Goal: Transaction & Acquisition: Purchase product/service

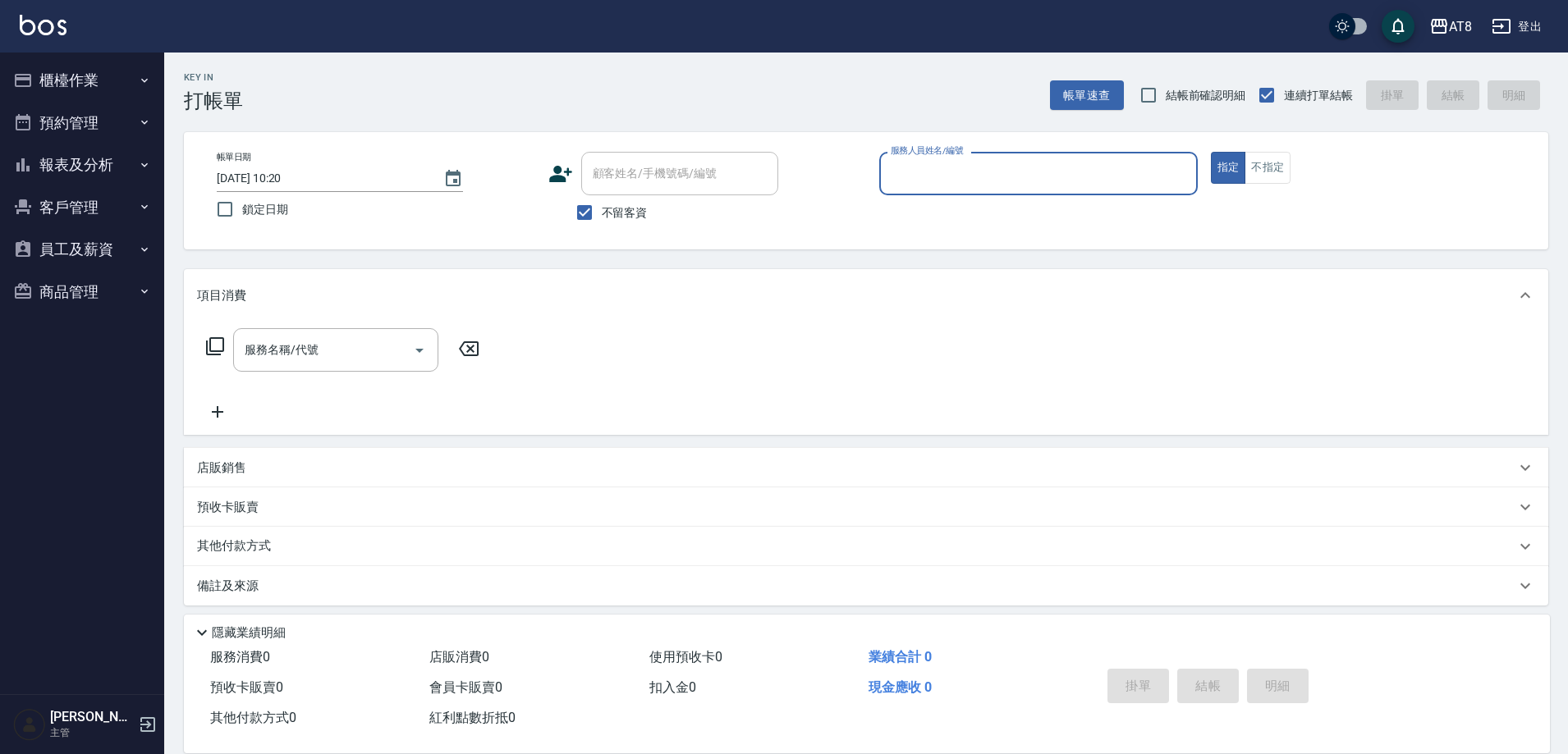
click at [96, 75] on button "櫃檯作業" at bounding box center [82, 81] width 151 height 43
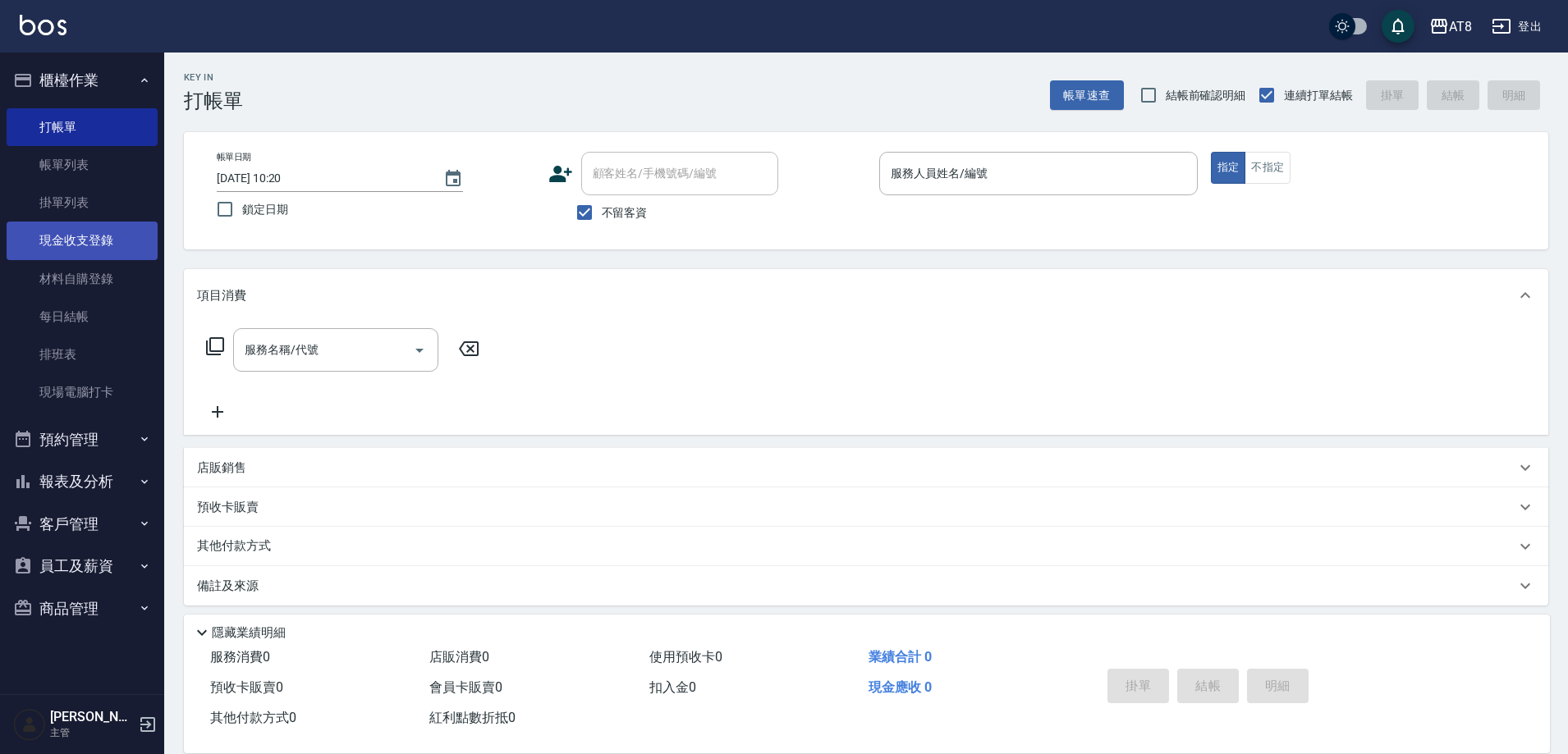
click at [103, 241] on link "現金收支登錄" at bounding box center [82, 241] width 151 height 38
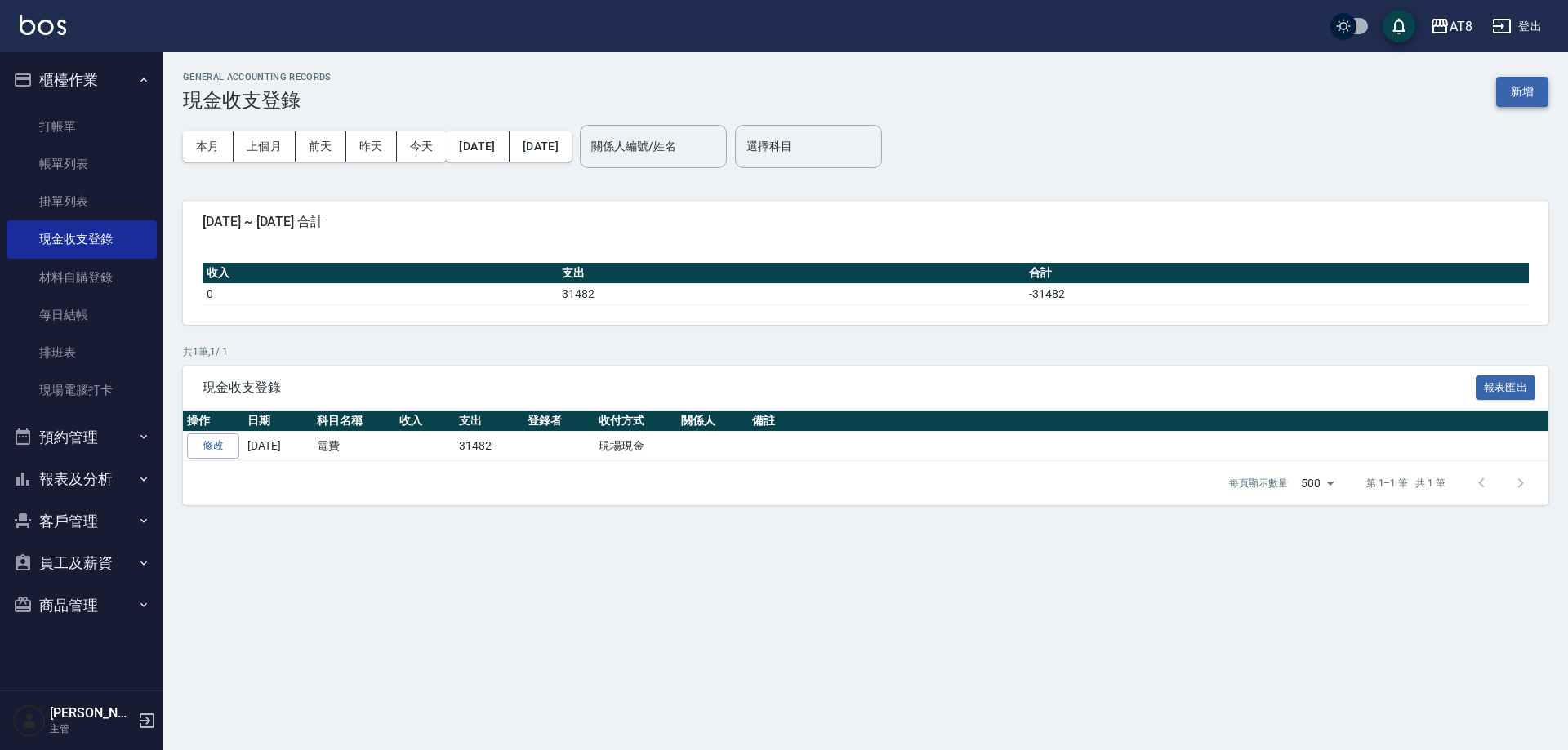
click at [1516, 98] on button "新增" at bounding box center [1522, 92] width 52 height 30
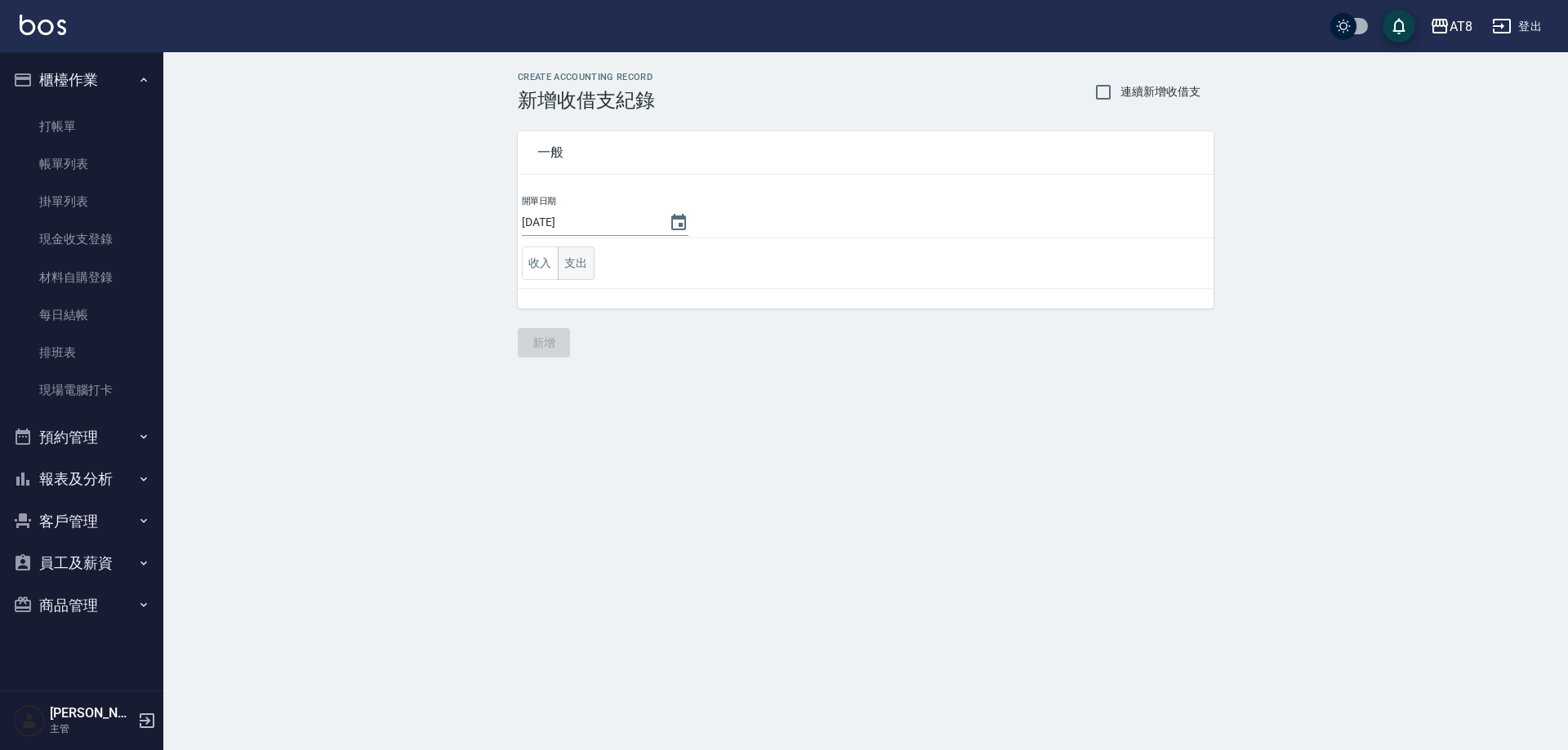
click at [576, 268] on button "支出" at bounding box center [576, 263] width 37 height 34
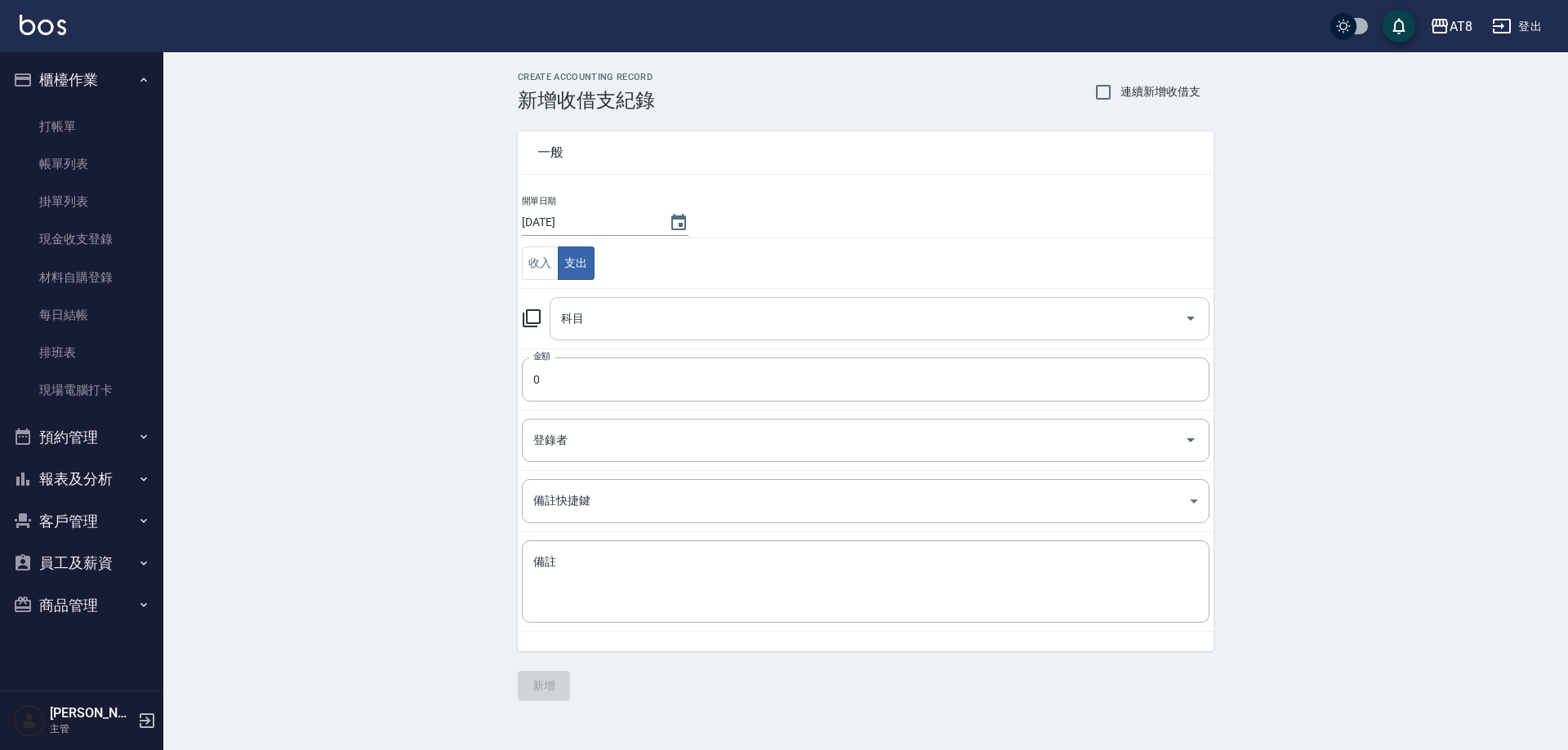
click at [1170, 314] on input "科目" at bounding box center [867, 318] width 621 height 29
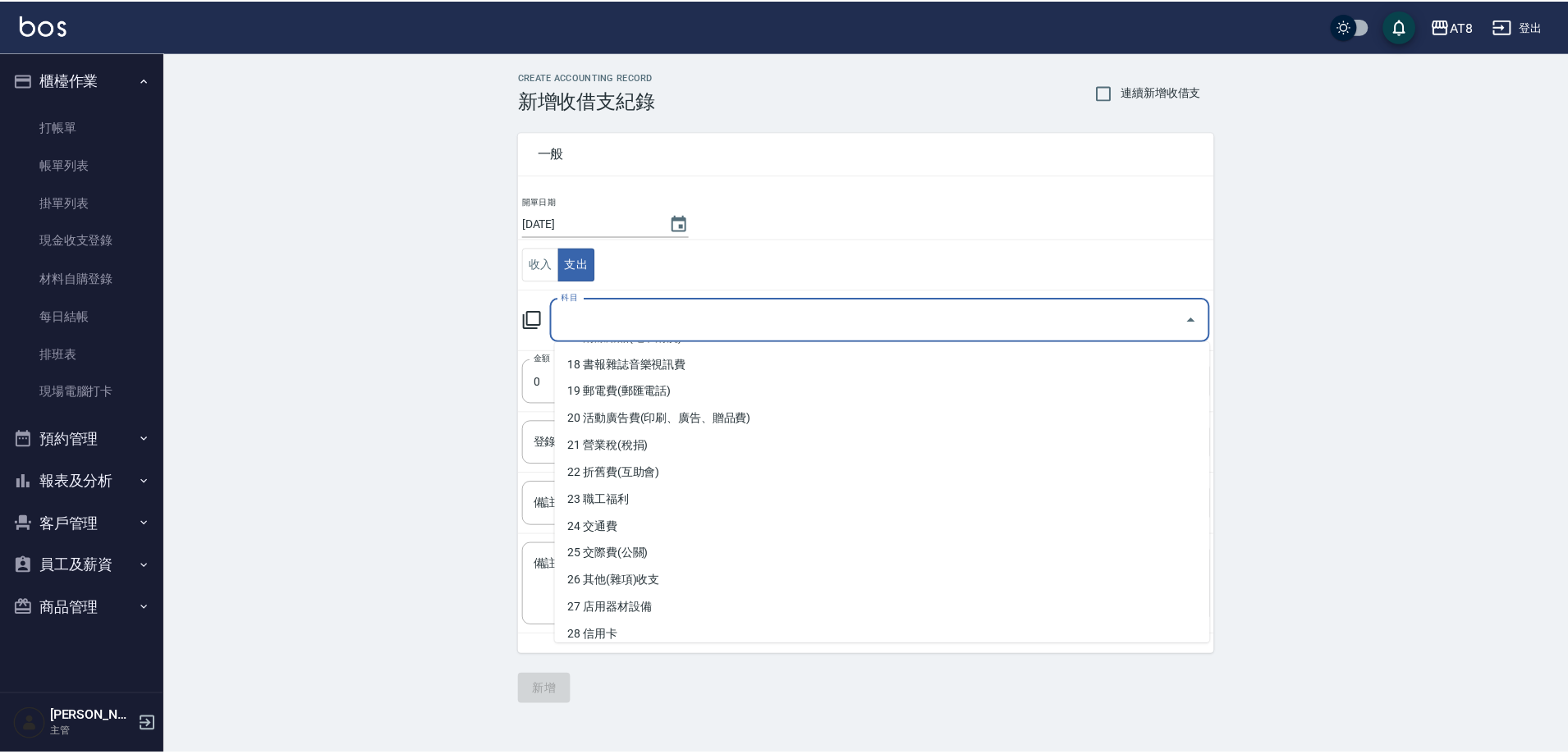
scroll to position [490, 0]
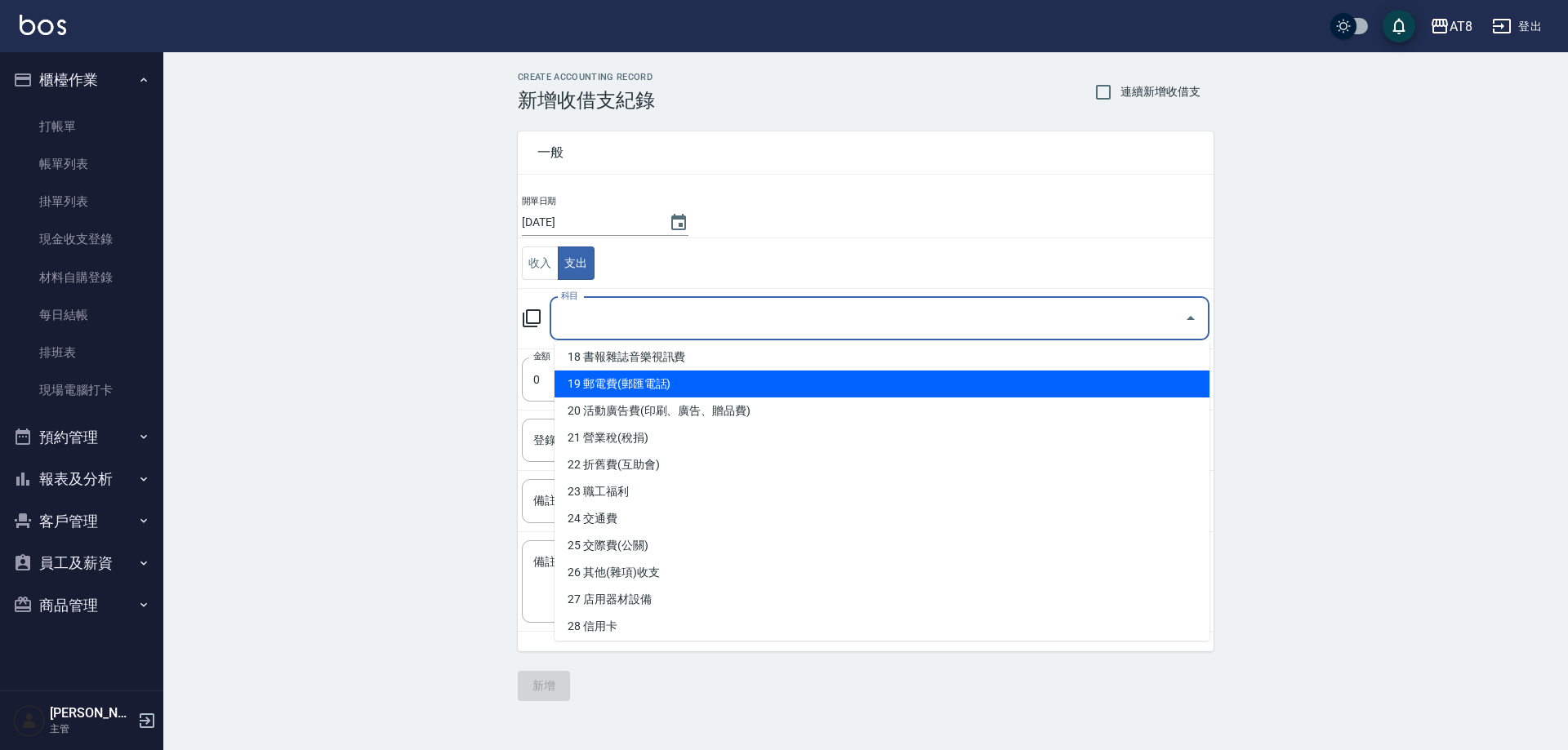
click at [1173, 384] on li "19 郵電費(郵匯電話)" at bounding box center [882, 384] width 655 height 27
type input "19 郵電費(郵匯電話)"
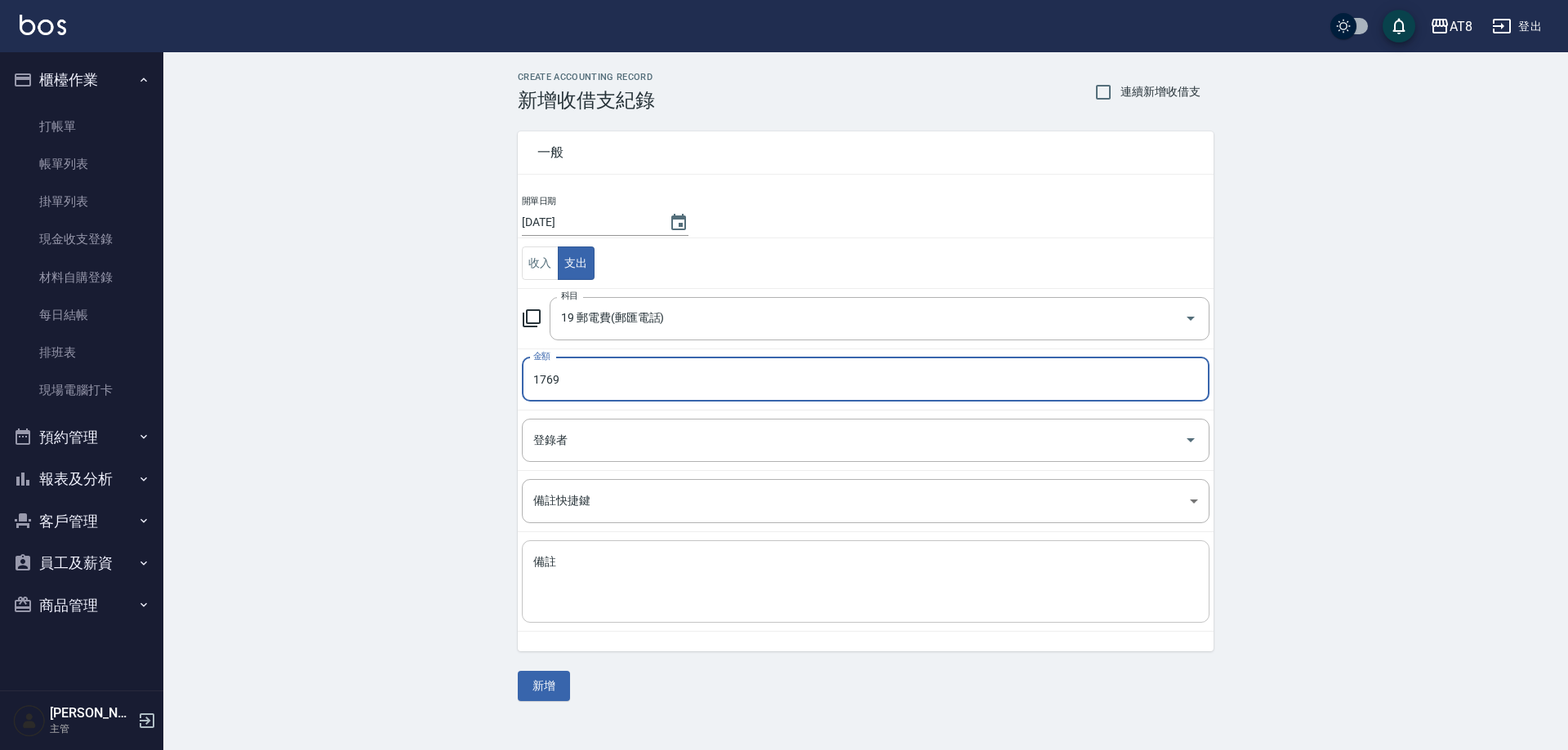
type input "1769"
click at [925, 565] on textarea "備註" at bounding box center [865, 582] width 665 height 56
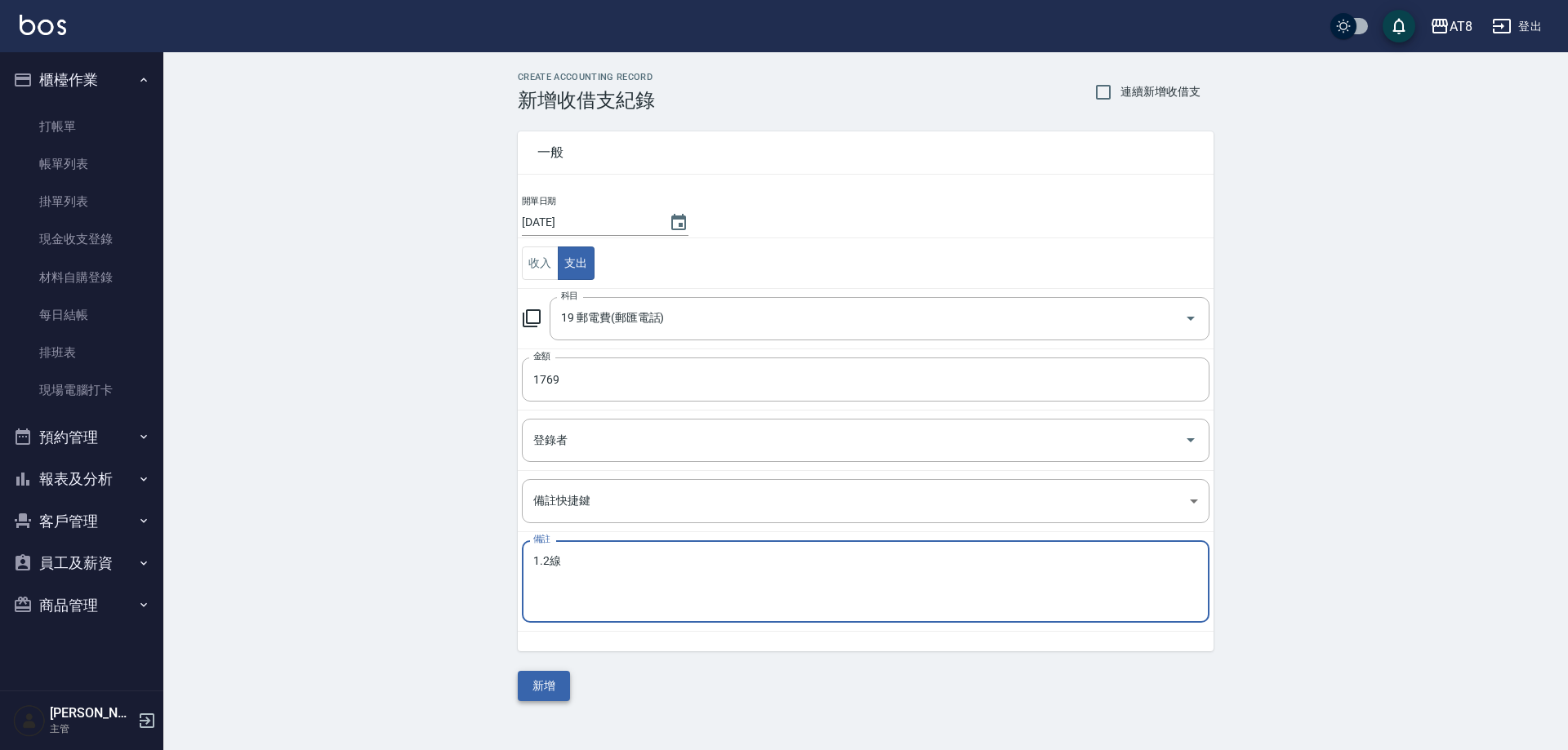
type textarea "1.2線"
click at [554, 686] on button "新增" at bounding box center [544, 686] width 52 height 30
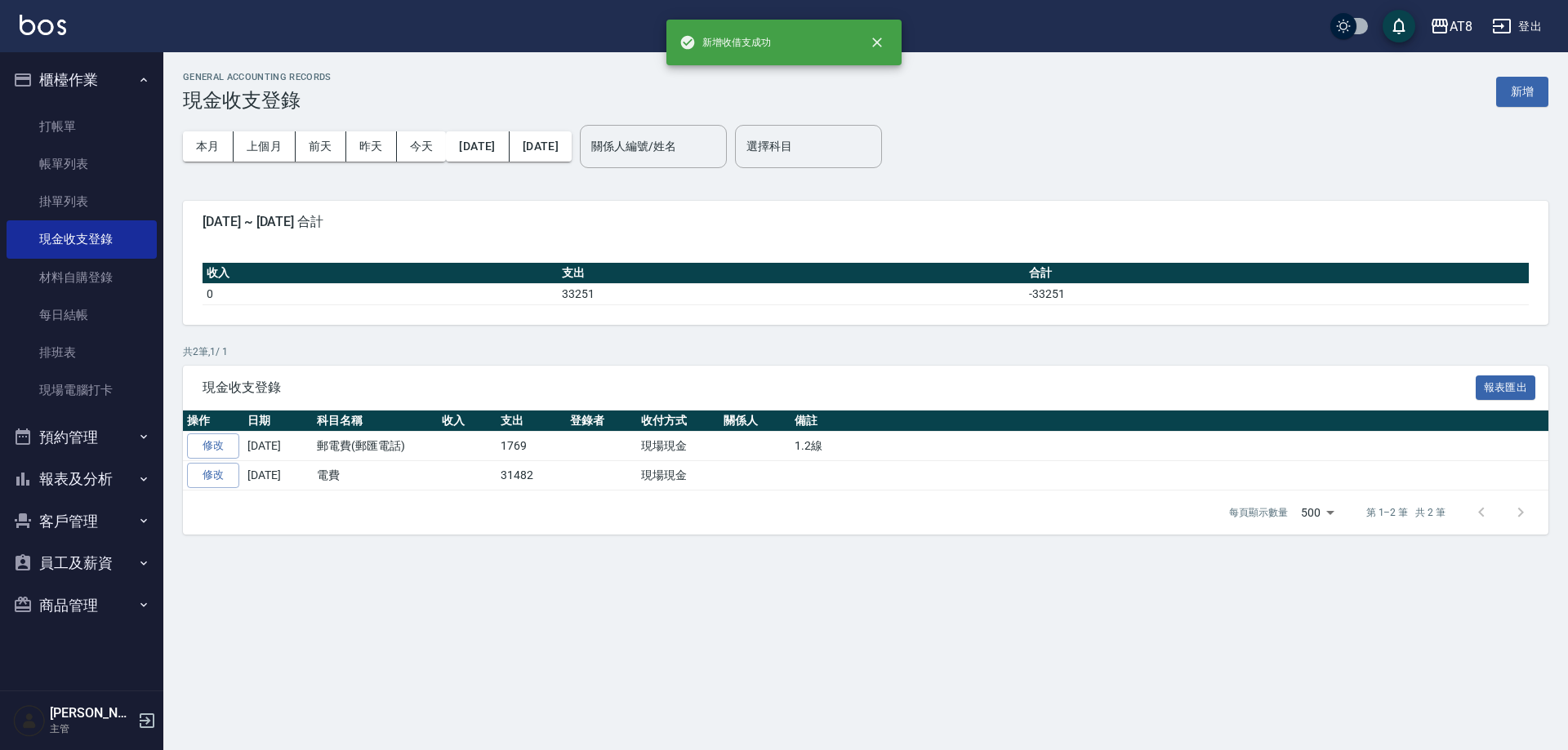
click at [29, 29] on img at bounding box center [43, 25] width 47 height 20
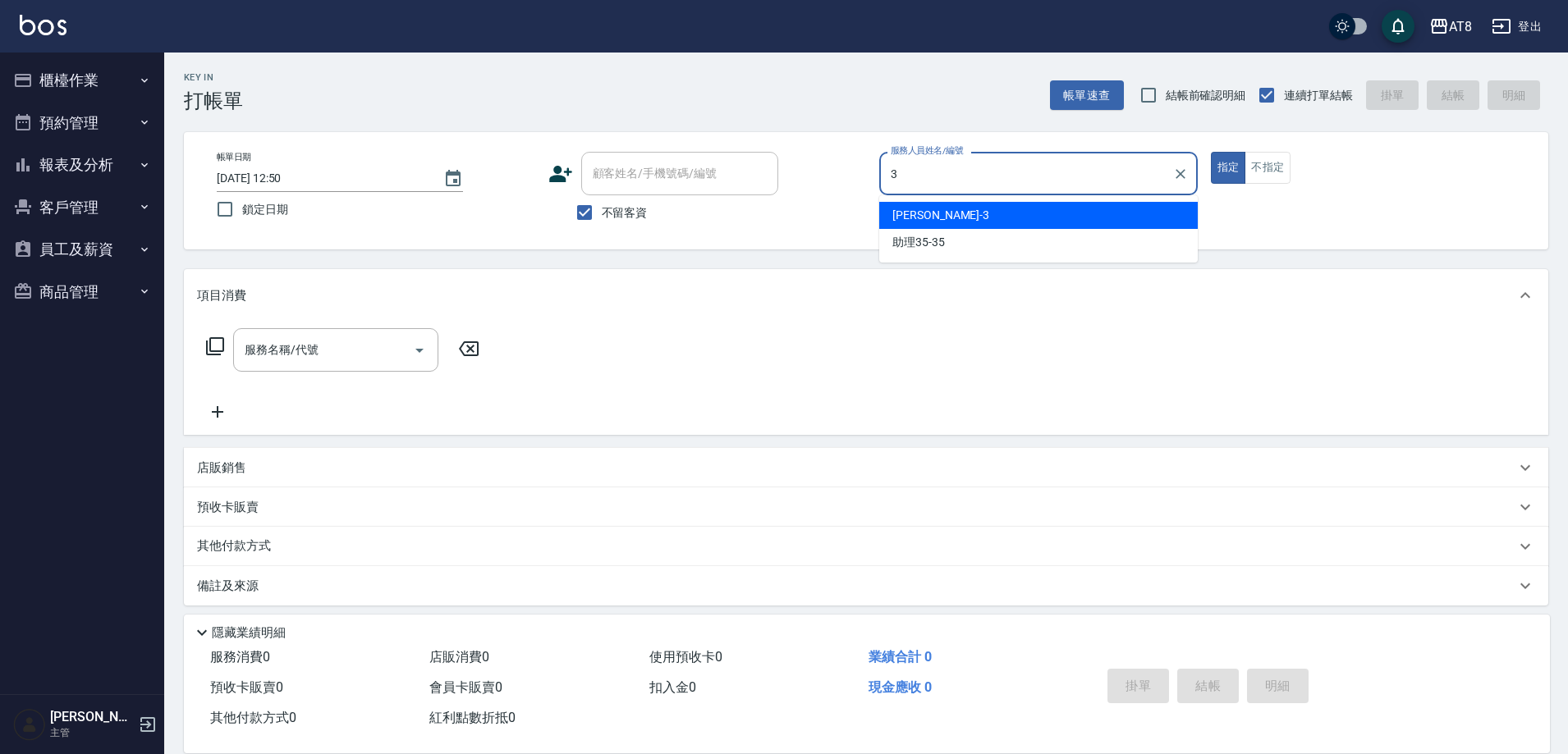
type input "[PERSON_NAME]-3"
type button "true"
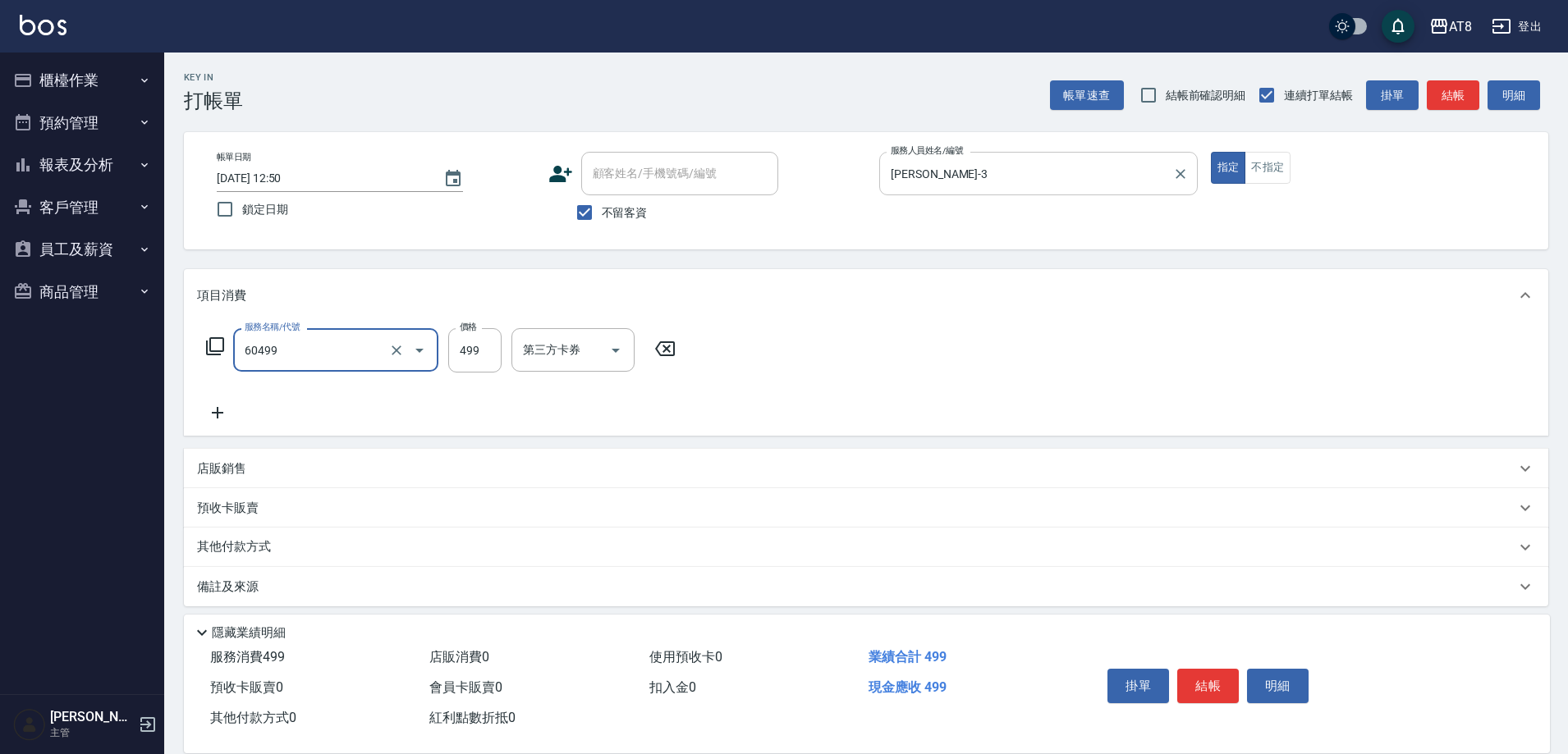
type input "入金SPA499(60499)"
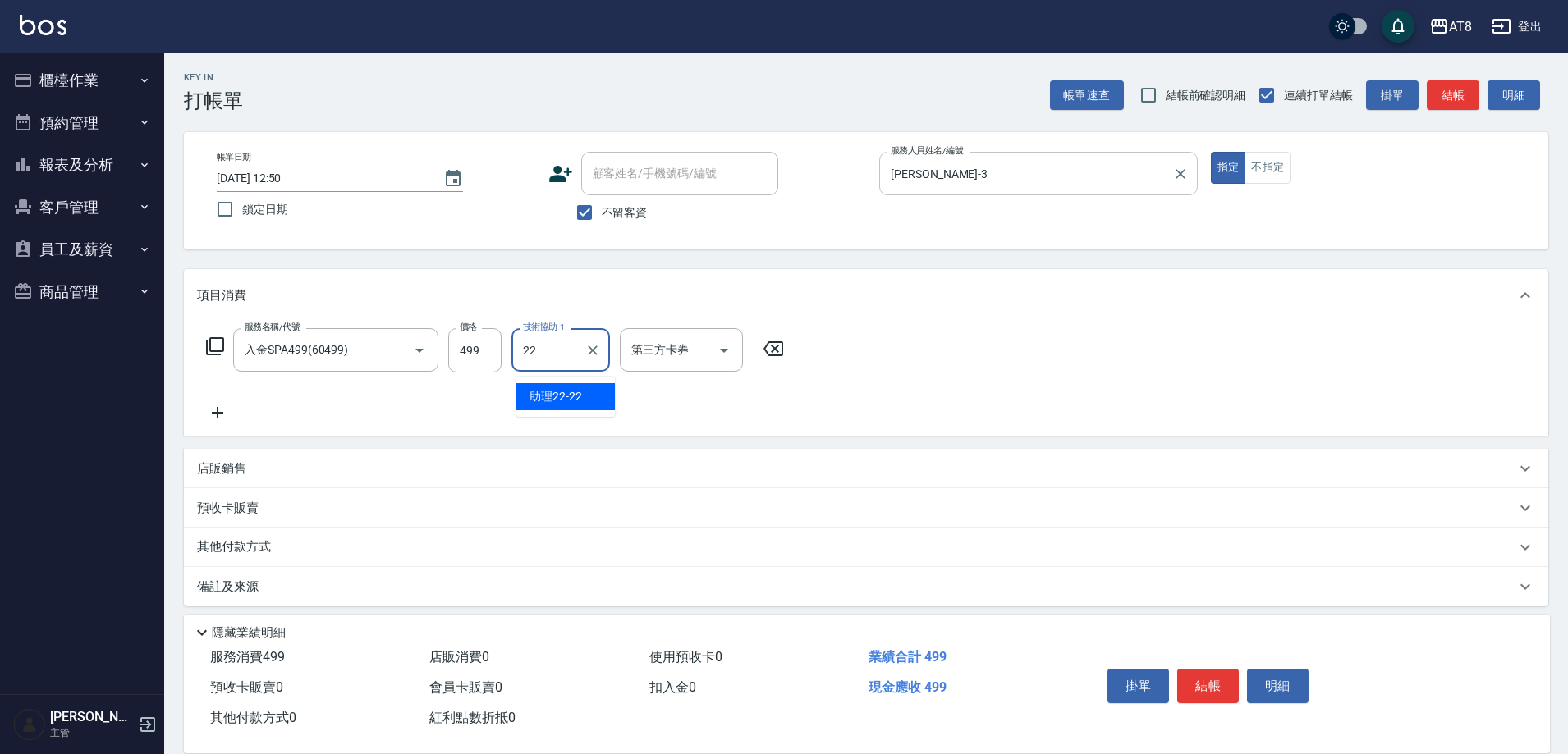
type input "助理22-22"
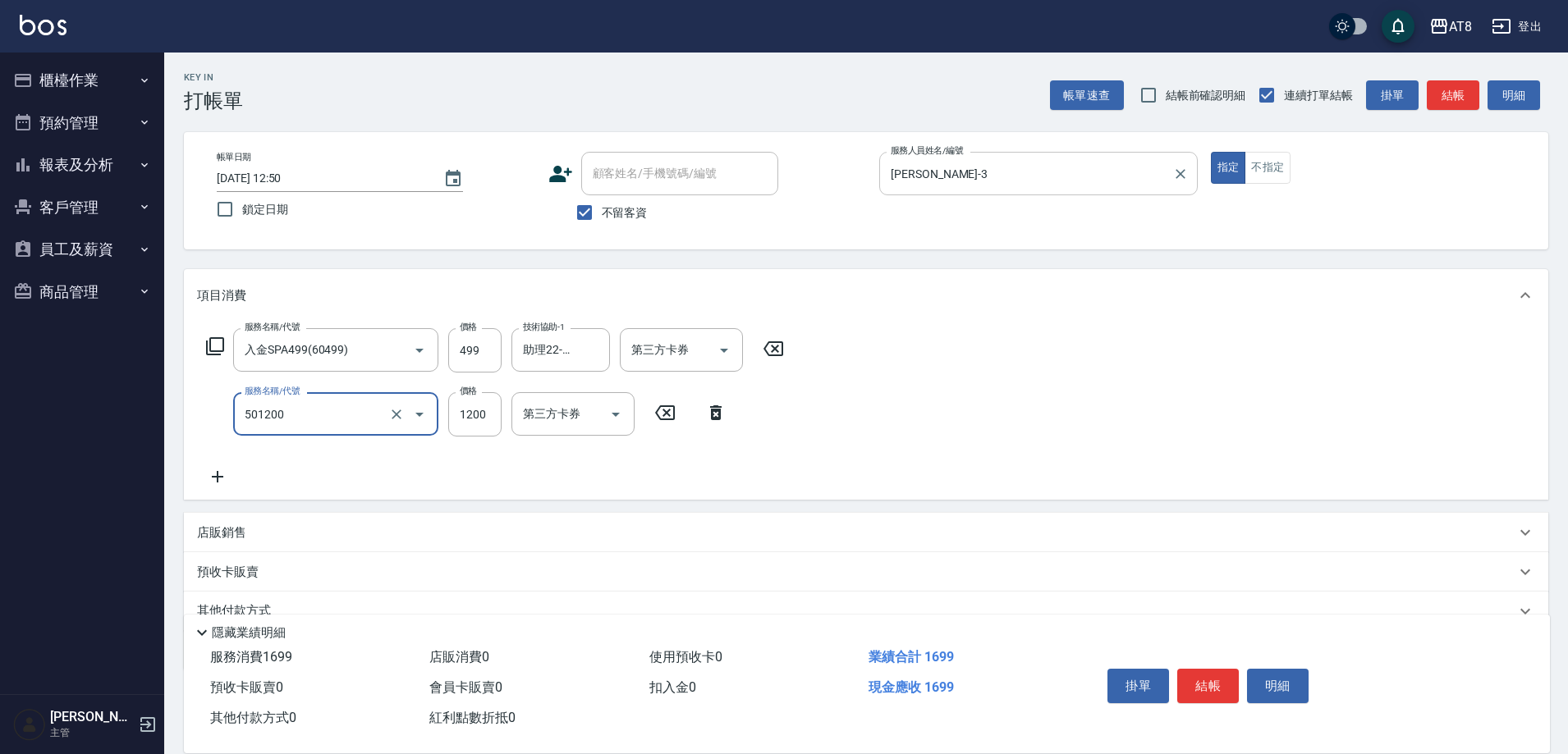
type input "入金護髮1200(501200)"
type input "助理22-22"
click at [721, 357] on icon "Open" at bounding box center [724, 350] width 20 height 20
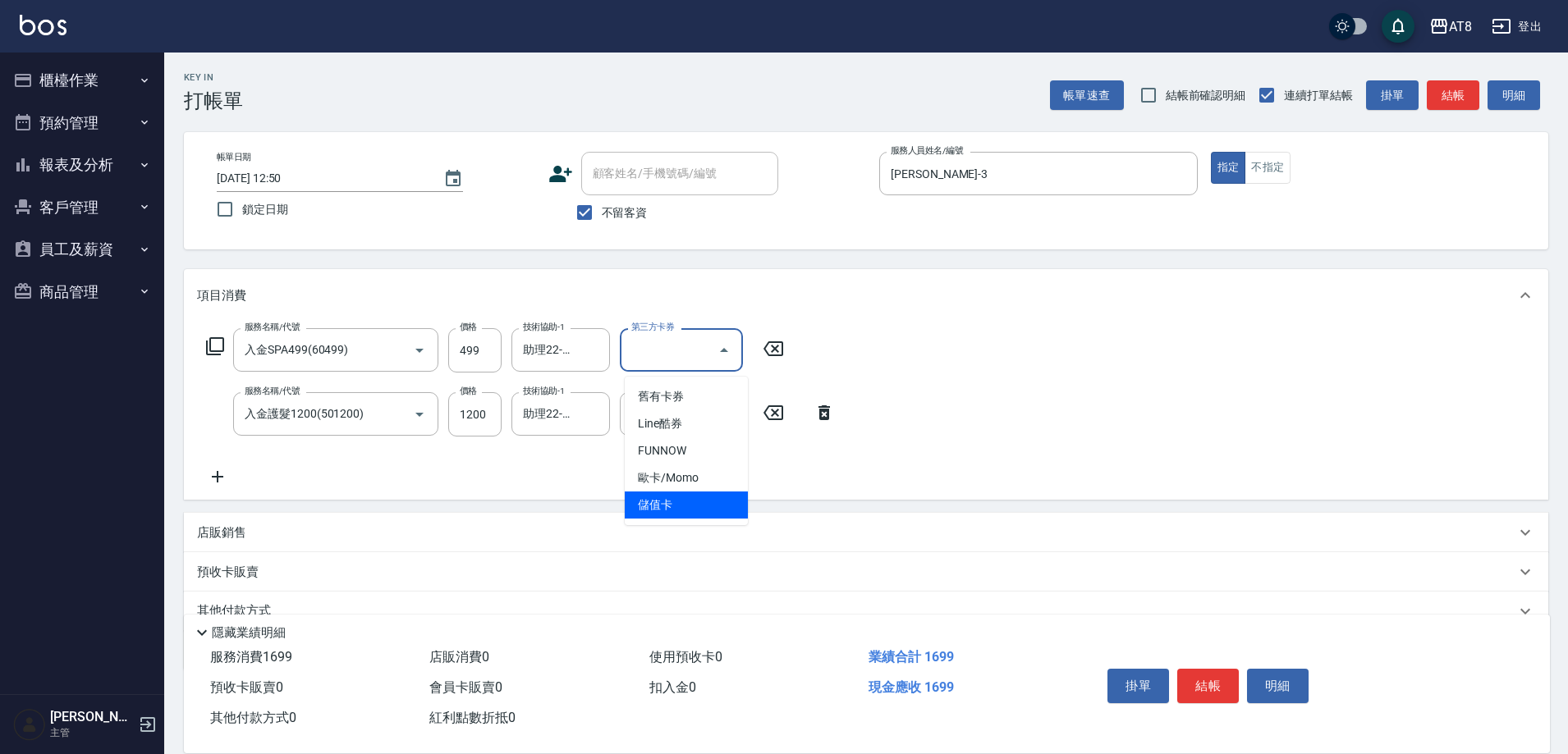
click at [702, 503] on span "儲值卡" at bounding box center [686, 504] width 123 height 27
type input "儲值卡"
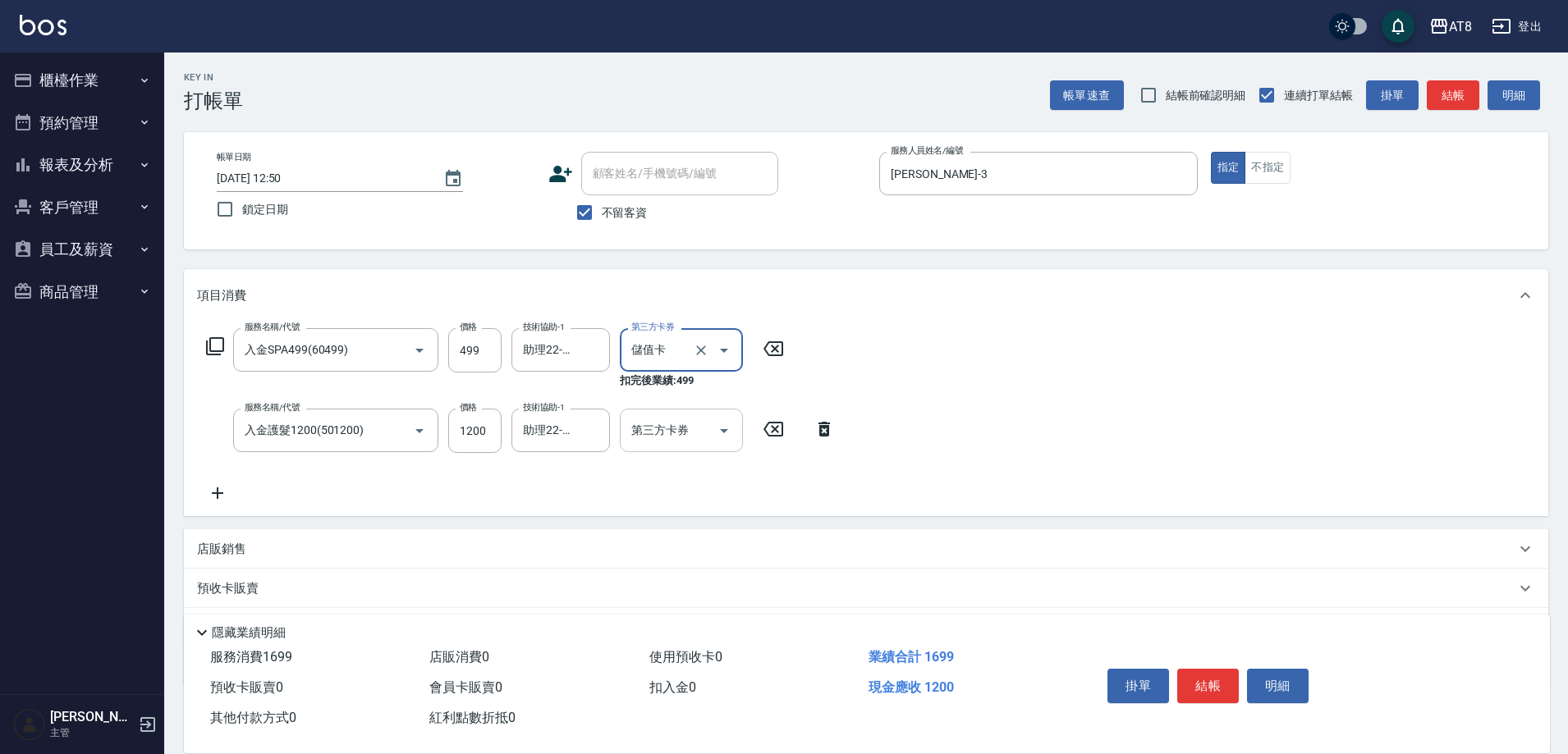
click at [728, 426] on icon "Open" at bounding box center [724, 431] width 20 height 20
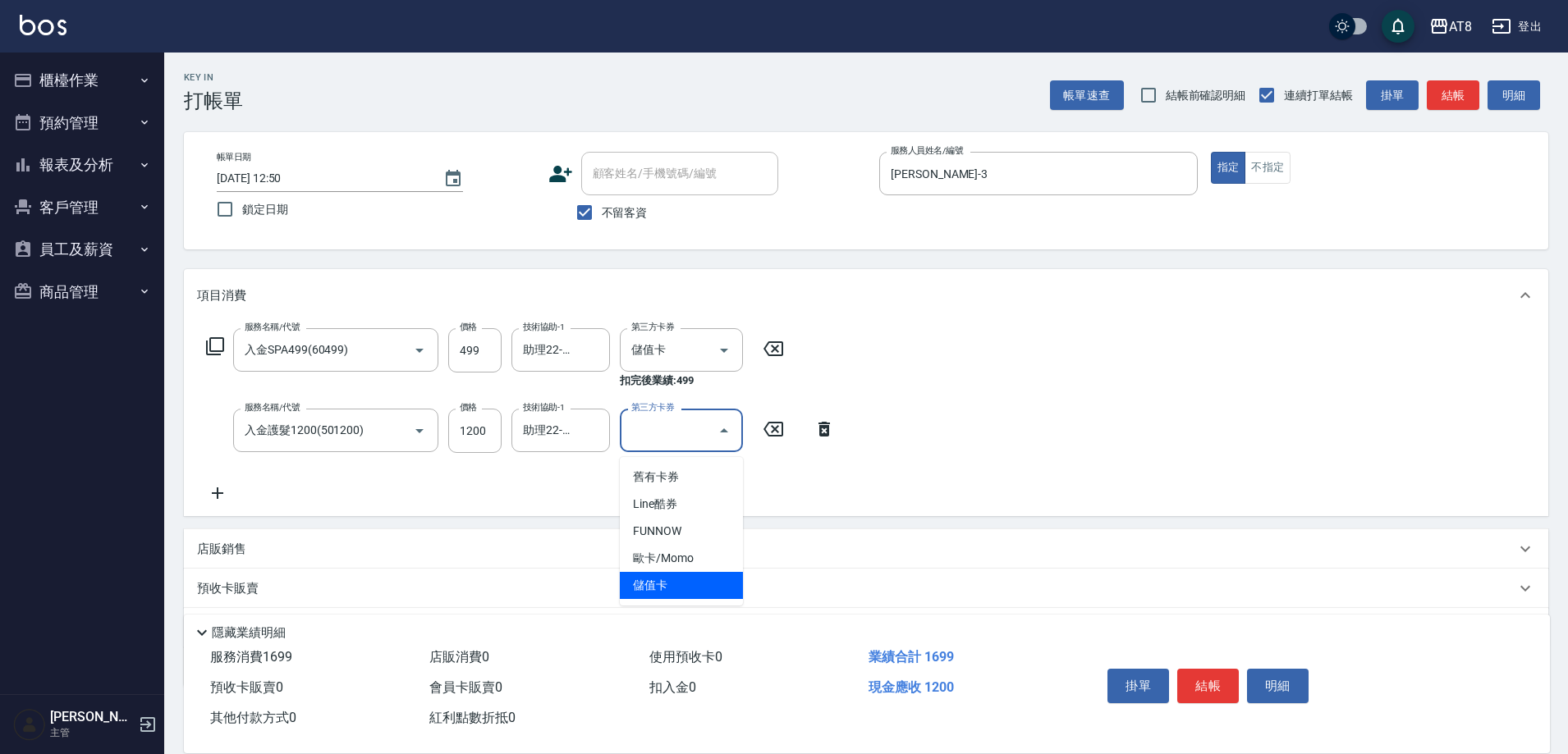
click at [708, 578] on span "儲值卡" at bounding box center [681, 585] width 123 height 27
type input "儲值卡"
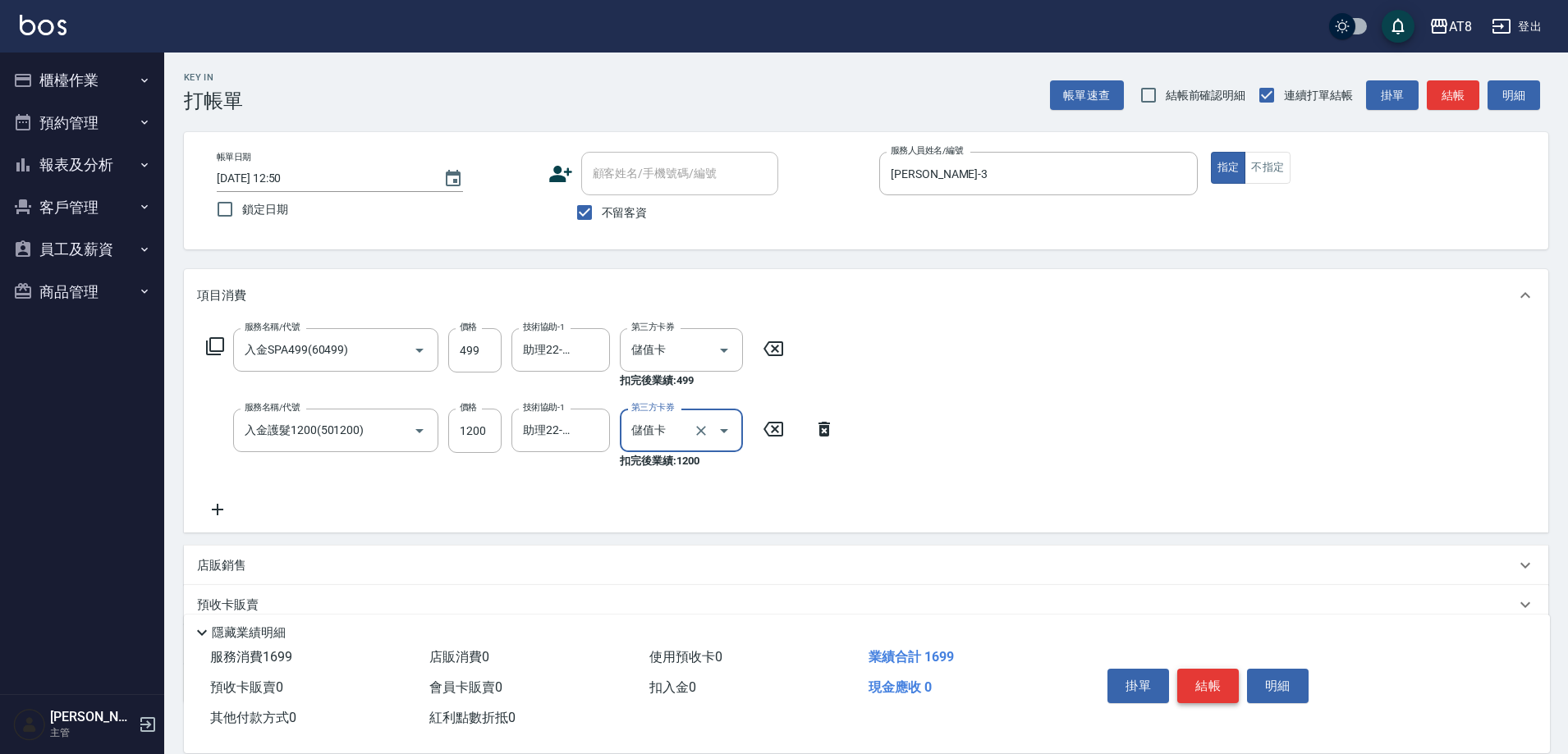
click at [1191, 669] on button "結帳" at bounding box center [1208, 686] width 62 height 35
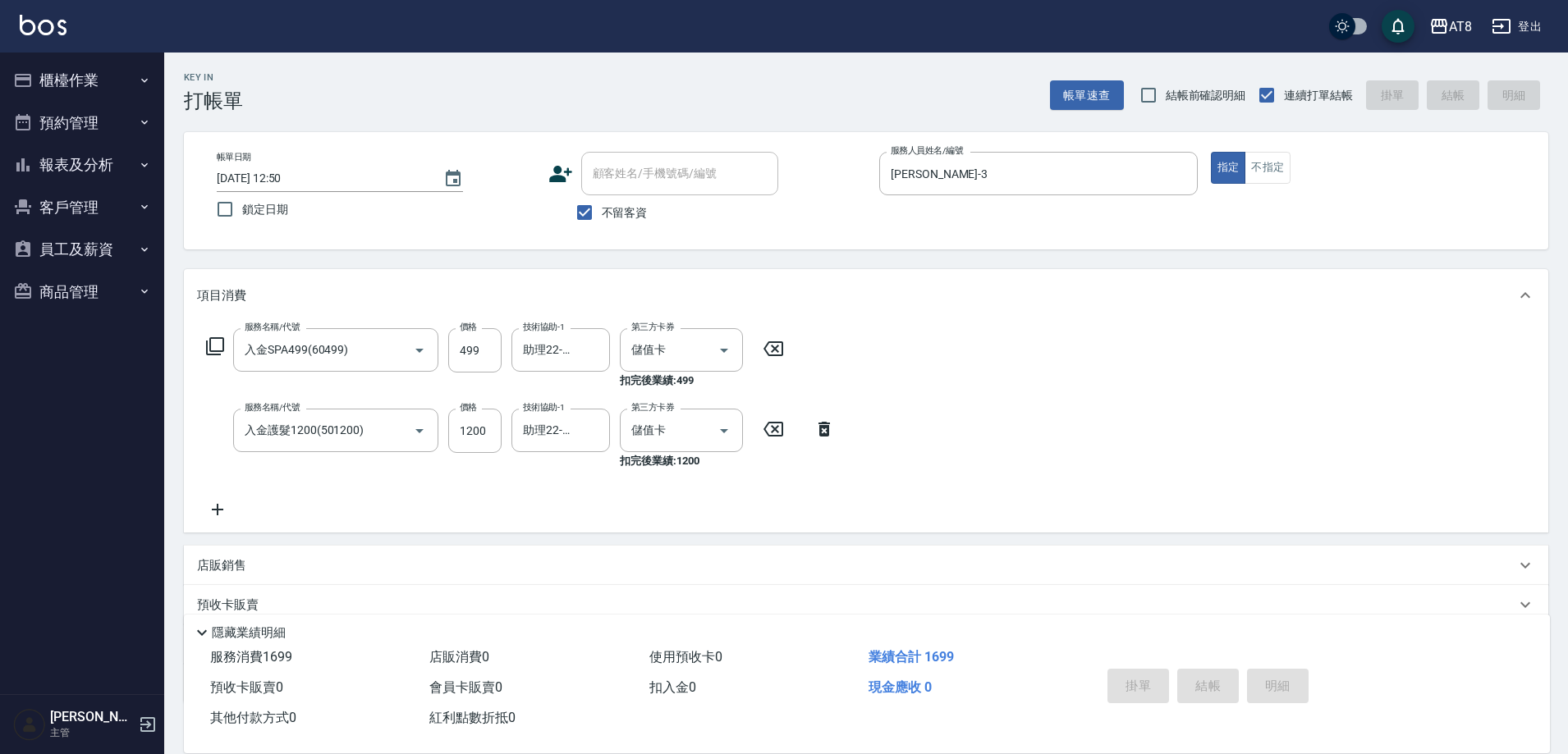
type input "[DATE] 12:51"
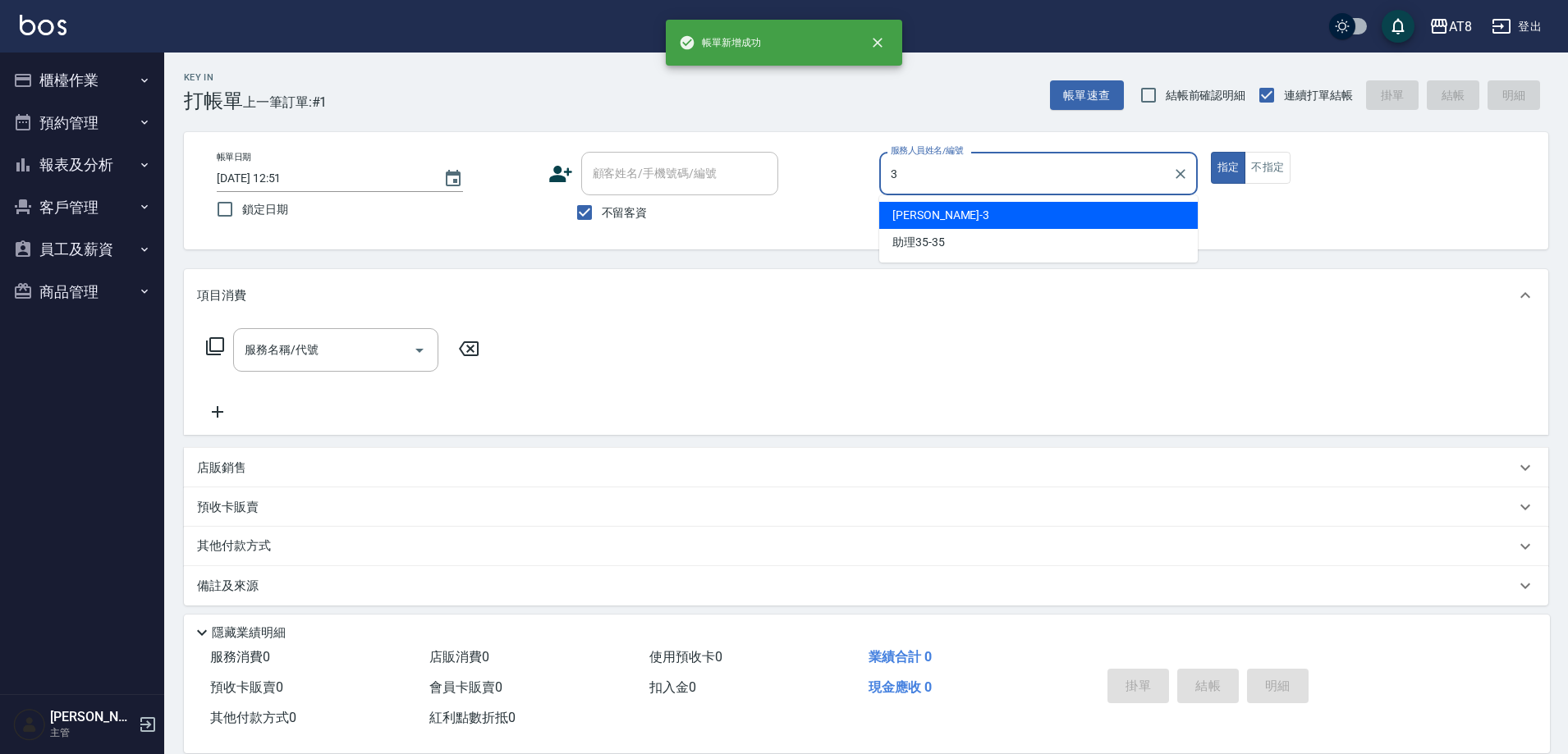
type input "[PERSON_NAME]-3"
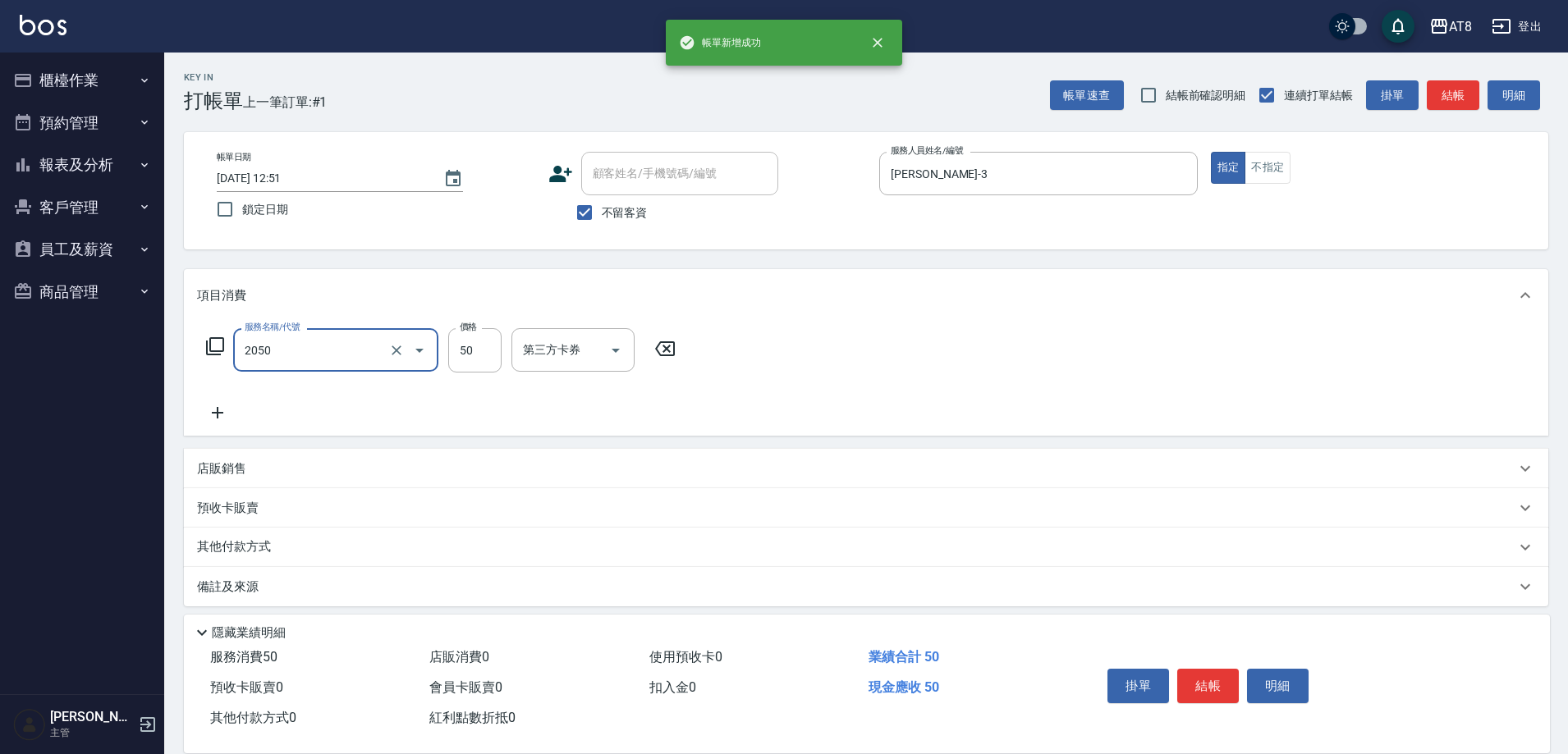
type input "入金剪溜海50(2050)"
drag, startPoint x: 1102, startPoint y: 322, endPoint x: 957, endPoint y: 265, distance: 155.8
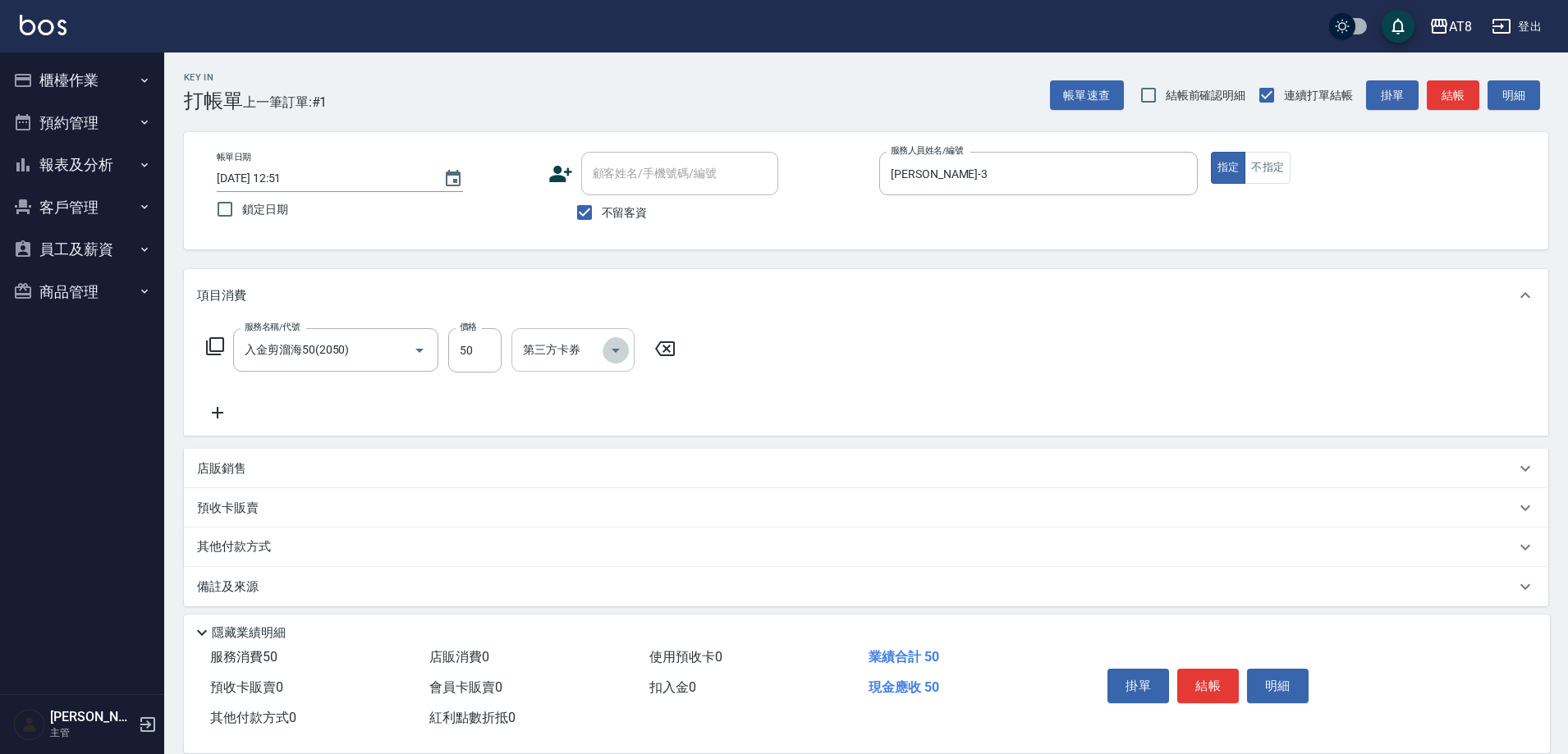
drag, startPoint x: 957, startPoint y: 265, endPoint x: 631, endPoint y: 358, distance: 339.0
click at [629, 358] on button "Open" at bounding box center [616, 350] width 26 height 26
click at [620, 501] on span "儲值卡" at bounding box center [577, 504] width 123 height 27
type input "儲值卡"
click at [1237, 670] on button "結帳" at bounding box center [1208, 686] width 62 height 35
